Goal: Subscribe to service/newsletter

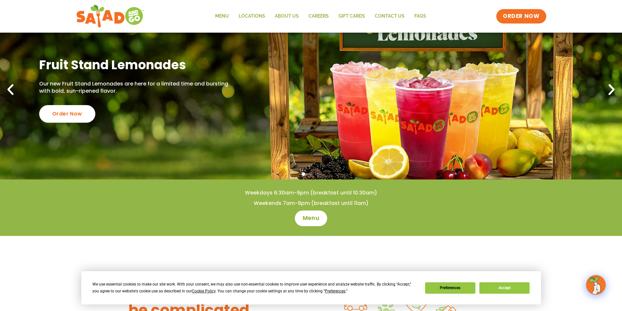
scroll to position [65, 0]
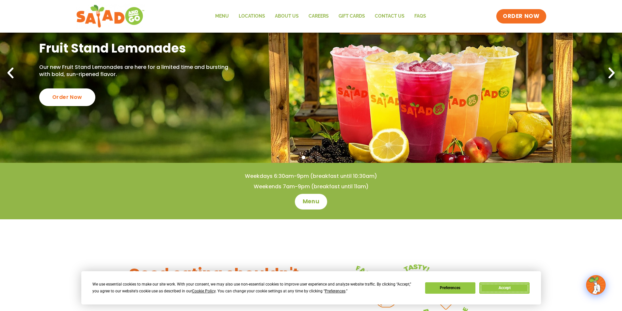
click at [505, 289] on button "Accept" at bounding box center [504, 288] width 50 height 11
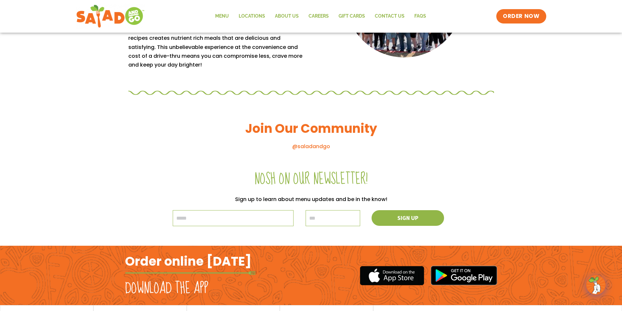
scroll to position [686, 0]
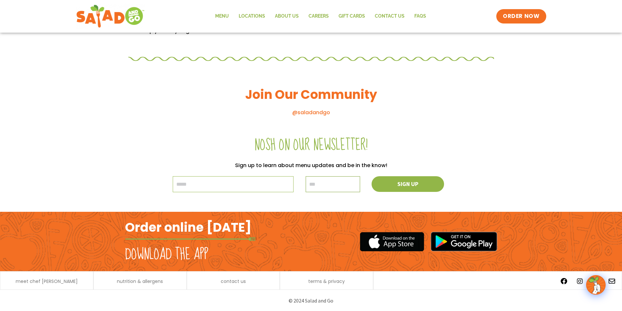
drag, startPoint x: 316, startPoint y: 185, endPoint x: 313, endPoint y: 207, distance: 21.8
click at [313, 207] on div "Nosh on our newsletter! Sign up to learn about menu updates and be in the know!…" at bounding box center [311, 169] width 366 height 86
drag, startPoint x: 302, startPoint y: 200, endPoint x: 291, endPoint y: 193, distance: 12.7
click at [301, 199] on div "Nosh on our newsletter! Sign up to learn about menu updates and be in the know!…" at bounding box center [311, 169] width 366 height 86
click at [188, 182] on input "email" at bounding box center [233, 184] width 121 height 16
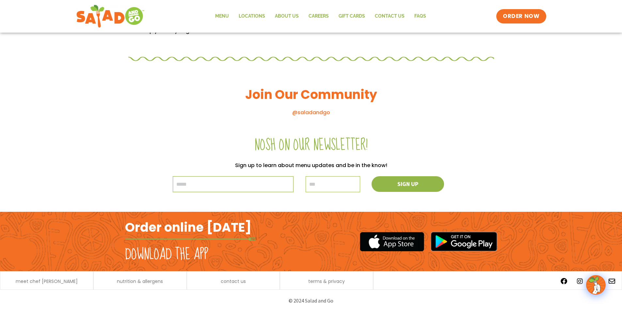
type input "**********"
drag, startPoint x: 313, startPoint y: 186, endPoint x: 313, endPoint y: 189, distance: 3.3
click at [313, 187] on input "text" at bounding box center [333, 184] width 55 height 16
click at [312, 186] on input "text" at bounding box center [333, 184] width 55 height 16
paste input "**********"
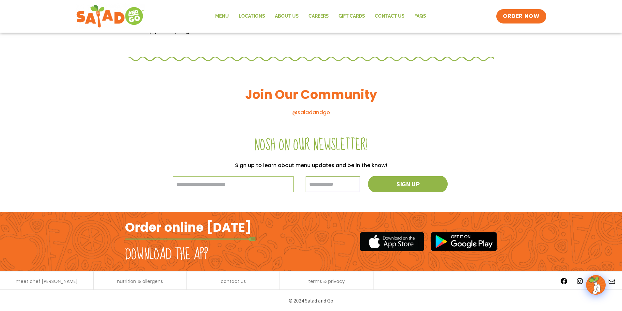
type input "**********"
click at [420, 178] on button "Sign up" at bounding box center [408, 183] width 80 height 17
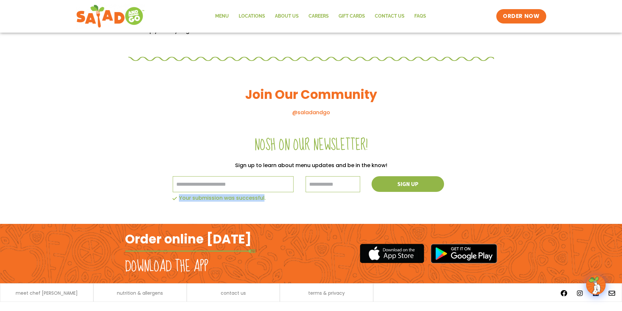
drag, startPoint x: 263, startPoint y: 198, endPoint x: 179, endPoint y: 197, distance: 84.3
click at [179, 197] on div "Your submission was successful." at bounding box center [333, 199] width 322 height 6
copy div "Your submission was successful"
